Goal: Find specific page/section: Find specific page/section

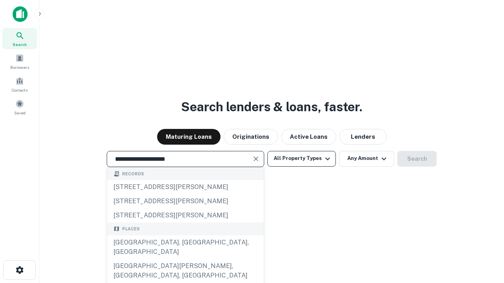
click at [185, 259] on div "[GEOGRAPHIC_DATA], [GEOGRAPHIC_DATA], [GEOGRAPHIC_DATA]" at bounding box center [185, 248] width 157 height 24
type input "**********"
click at [302, 159] on button "All Property Types" at bounding box center [301, 159] width 69 height 16
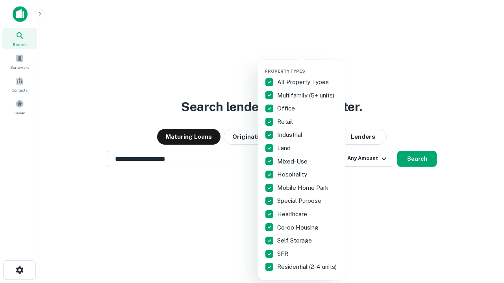
click at [308, 66] on button "button" at bounding box center [308, 66] width 87 height 0
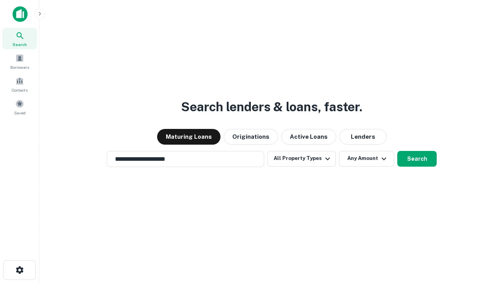
scroll to position [12, 0]
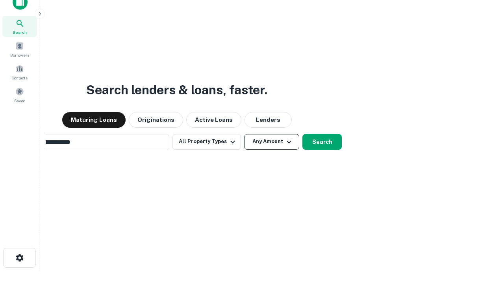
click at [244, 134] on button "Any Amount" at bounding box center [271, 142] width 55 height 16
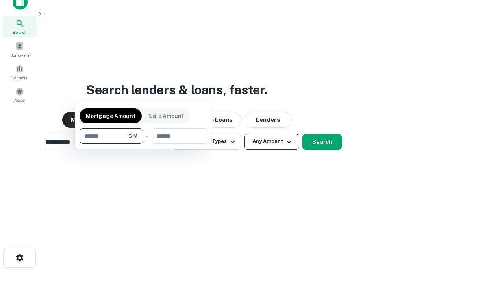
scroll to position [13, 0]
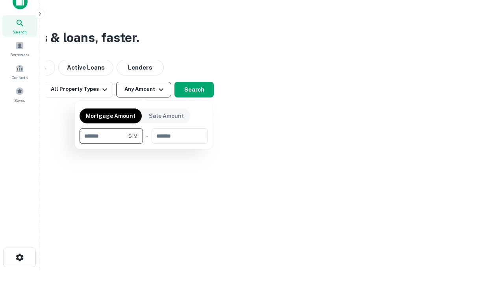
type input "*******"
click at [144, 144] on button "button" at bounding box center [144, 144] width 128 height 0
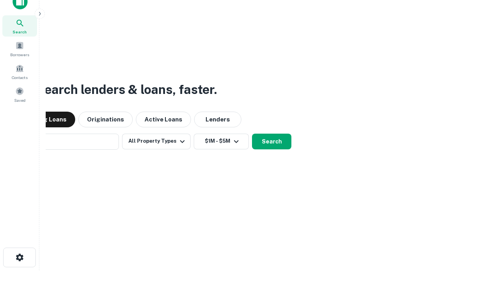
scroll to position [12, 0]
click at [252, 134] on button "Search" at bounding box center [271, 142] width 39 height 16
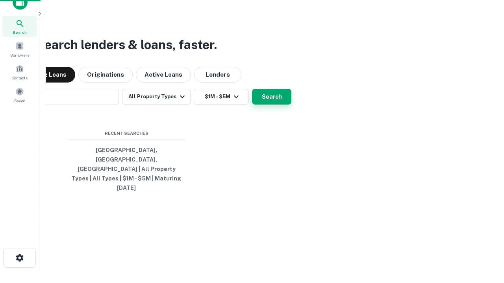
scroll to position [13, 0]
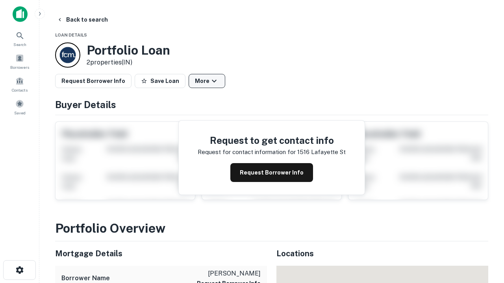
click at [207, 81] on button "More" at bounding box center [207, 81] width 37 height 14
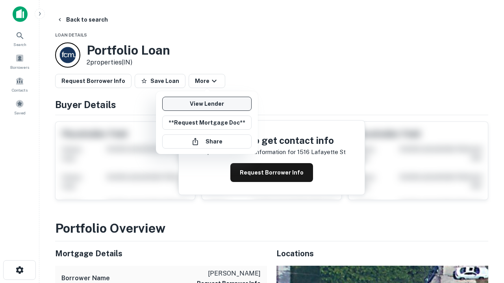
click at [207, 104] on link "View Lender" at bounding box center [206, 104] width 89 height 14
